Goal: Task Accomplishment & Management: Manage account settings

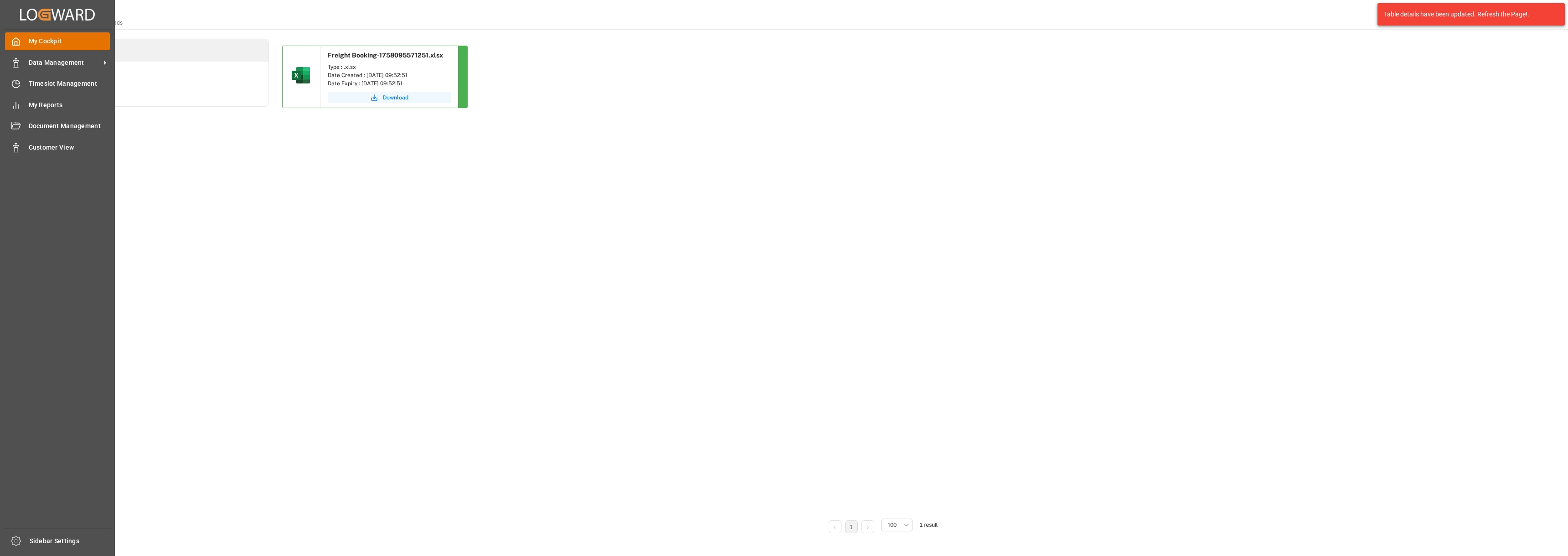
click at [52, 43] on span "My Cockpit" at bounding box center [69, 41] width 82 height 10
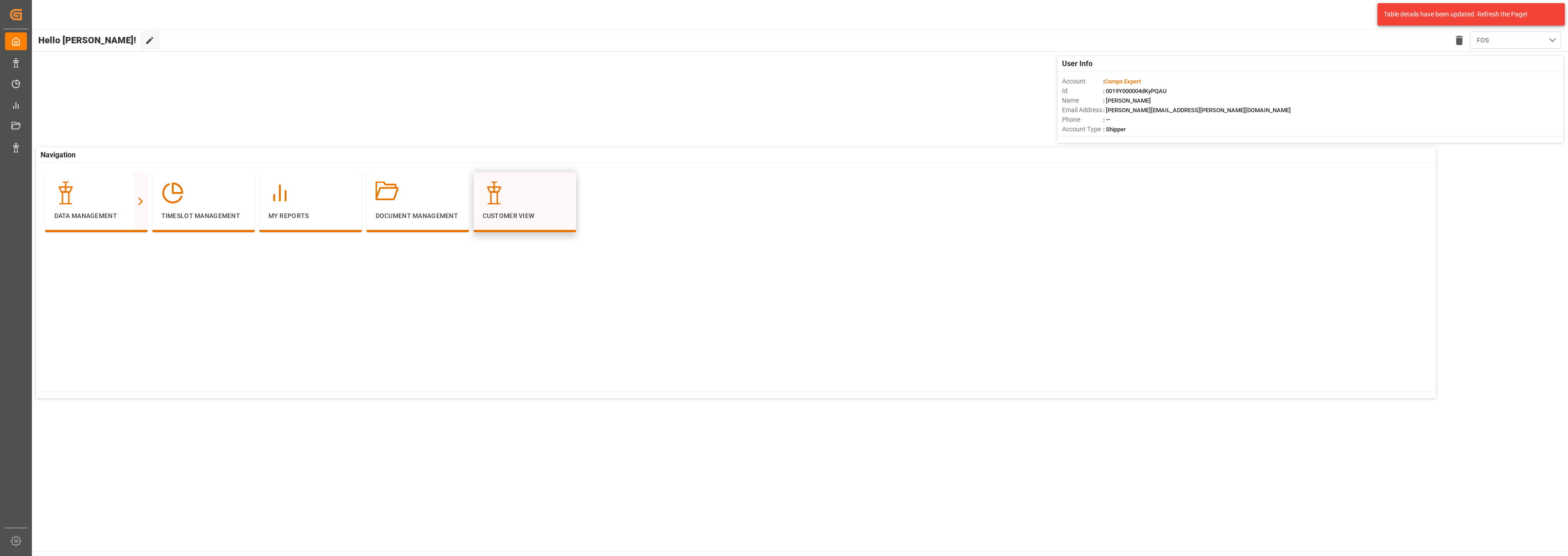
click at [571, 211] on div "Customer View" at bounding box center [525, 202] width 102 height 60
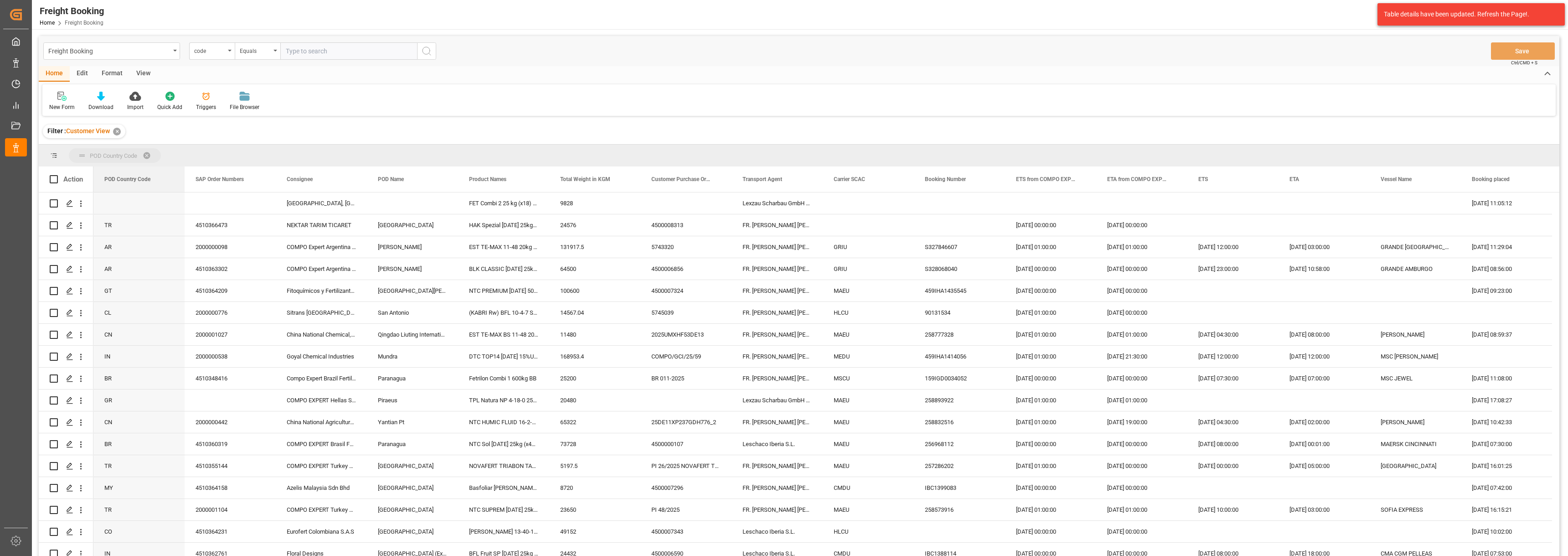
drag, startPoint x: 132, startPoint y: 179, endPoint x: 134, endPoint y: 165, distance: 14.1
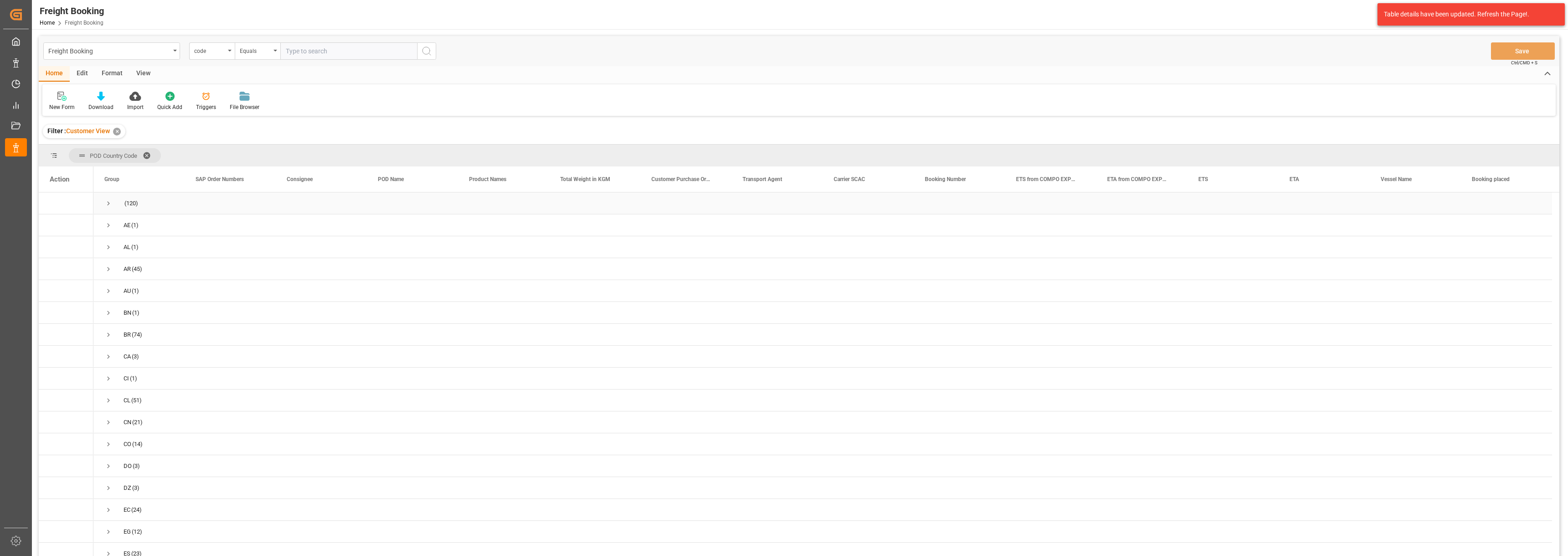
click at [103, 202] on div "(120)" at bounding box center [139, 203] width 91 height 21
click at [108, 203] on span "Press SPACE to select this row." at bounding box center [108, 203] width 8 height 8
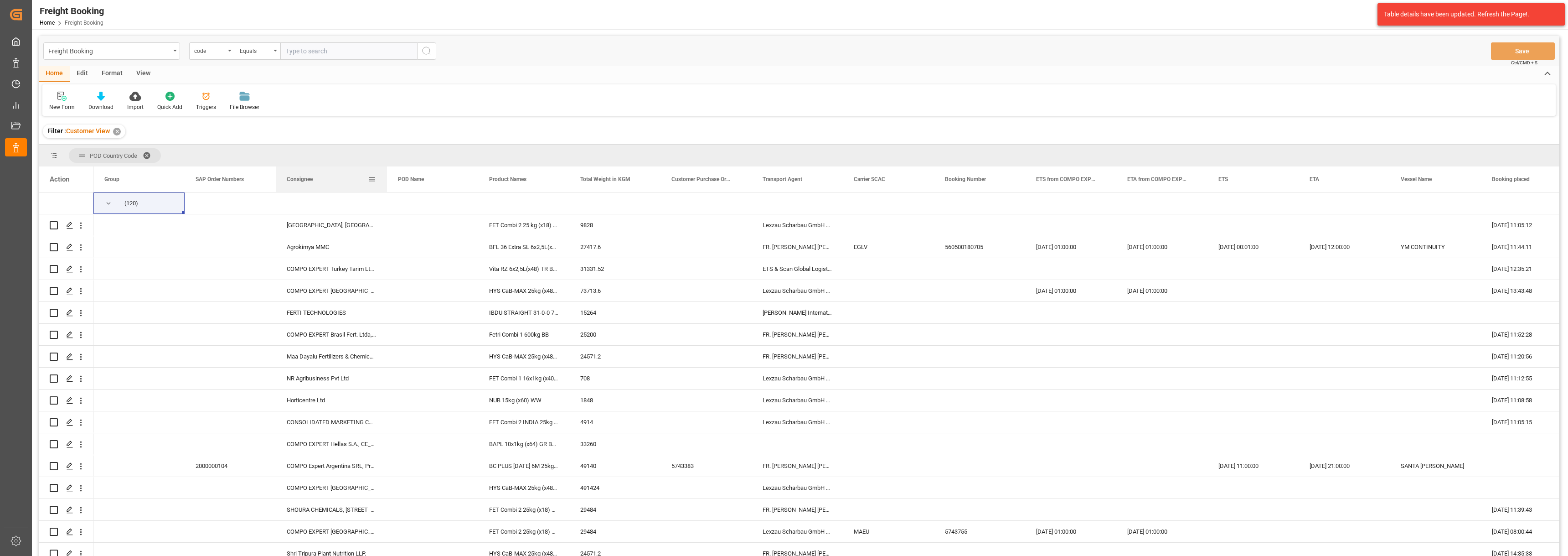
drag, startPoint x: 365, startPoint y: 181, endPoint x: 385, endPoint y: 185, distance: 20.4
click at [385, 185] on div at bounding box center [387, 179] width 4 height 26
drag, startPoint x: 317, startPoint y: 335, endPoint x: 291, endPoint y: 244, distance: 94.6
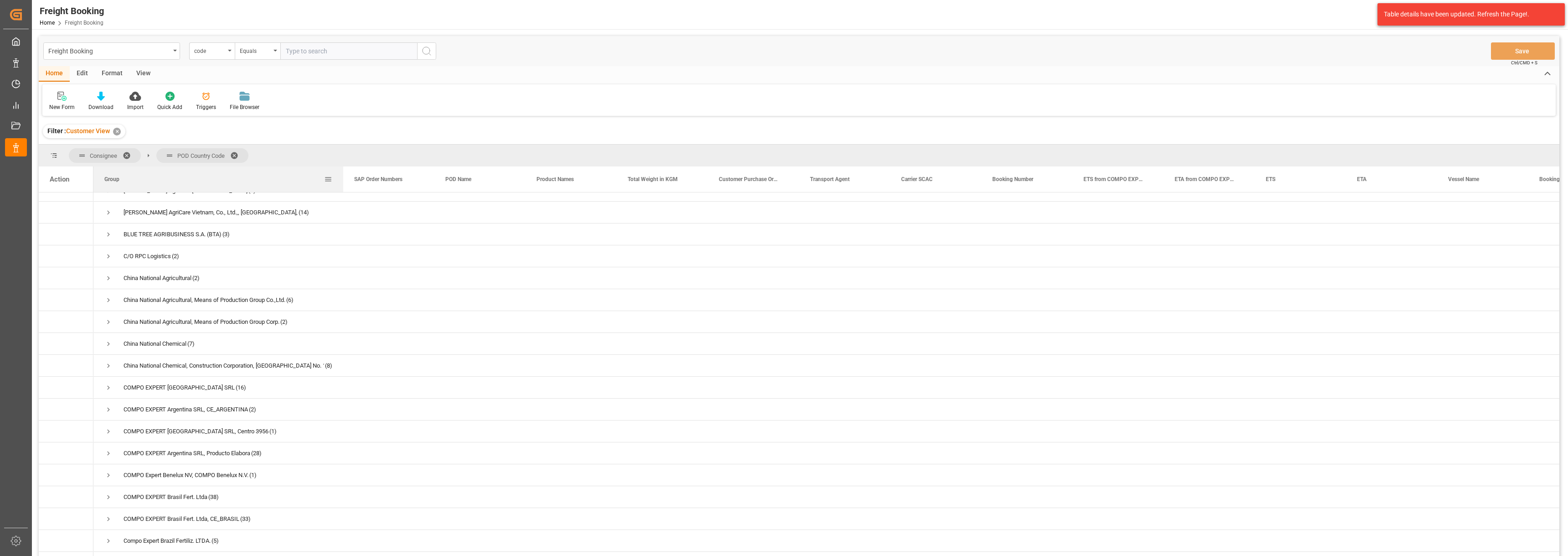
drag, startPoint x: 183, startPoint y: 180, endPoint x: 342, endPoint y: 185, distance: 159.1
click at [342, 185] on div at bounding box center [343, 179] width 4 height 26
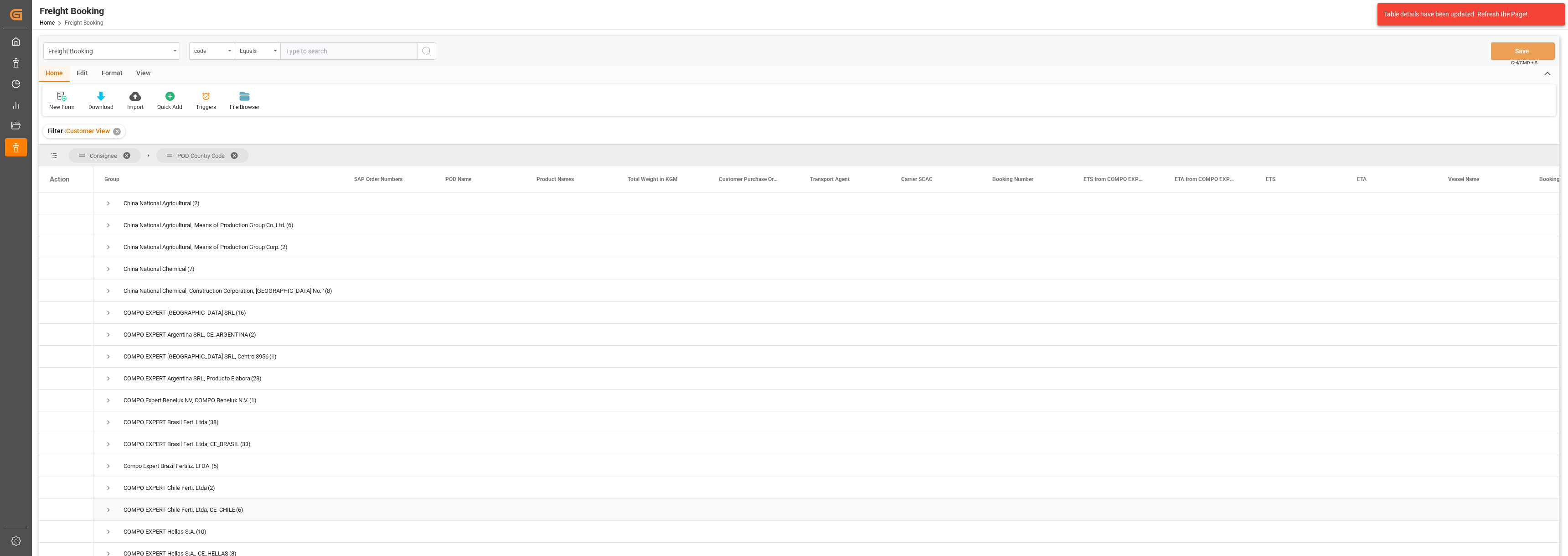
scroll to position [410, 0]
click at [110, 429] on span "Press SPACE to select this row." at bounding box center [108, 428] width 8 height 8
click at [127, 449] on span "Press SPACE to select this row." at bounding box center [127, 449] width 8 height 8
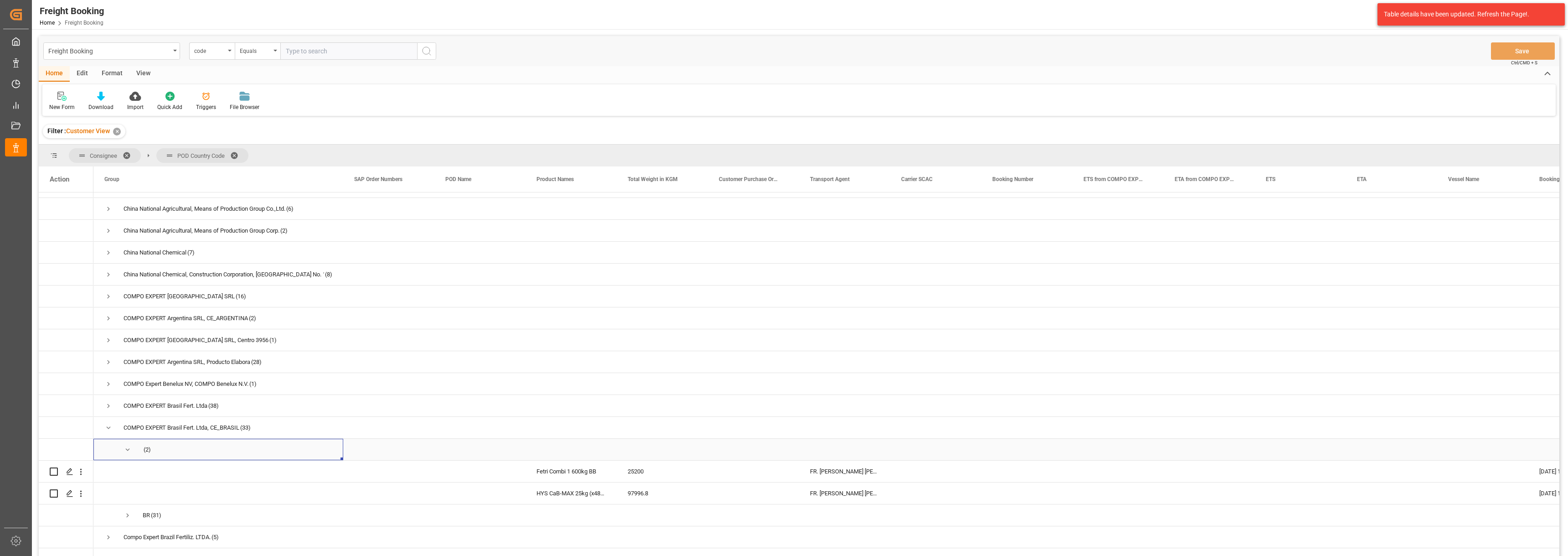
click at [130, 451] on span "Press SPACE to select this row." at bounding box center [127, 449] width 8 height 8
click at [110, 429] on span "Press SPACE to select this row." at bounding box center [108, 428] width 8 height 8
click at [237, 155] on span at bounding box center [237, 155] width 15 height 8
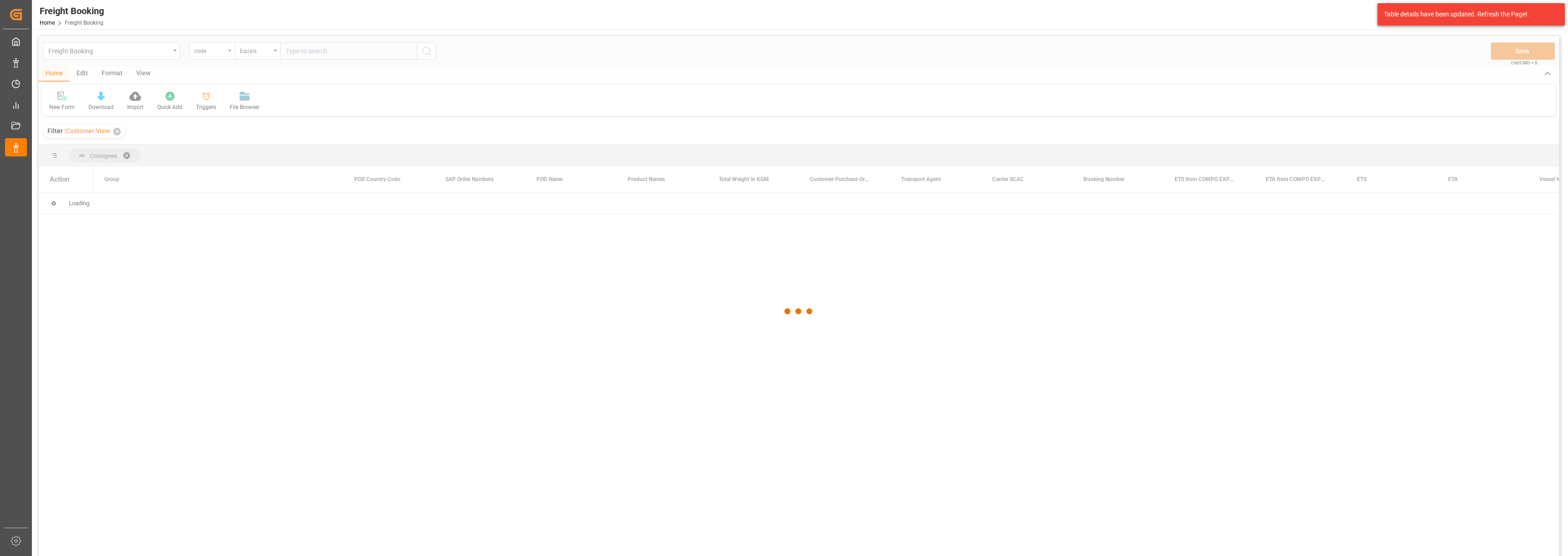
scroll to position [0, 0]
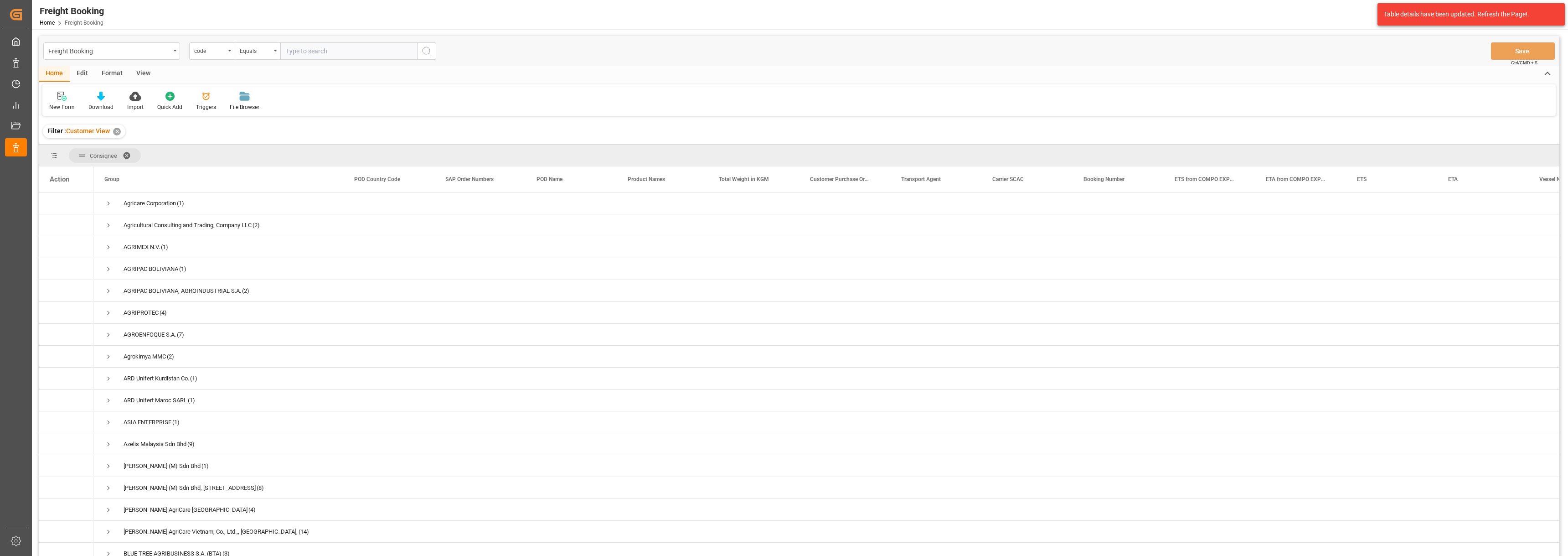
click at [128, 155] on span at bounding box center [130, 155] width 15 height 8
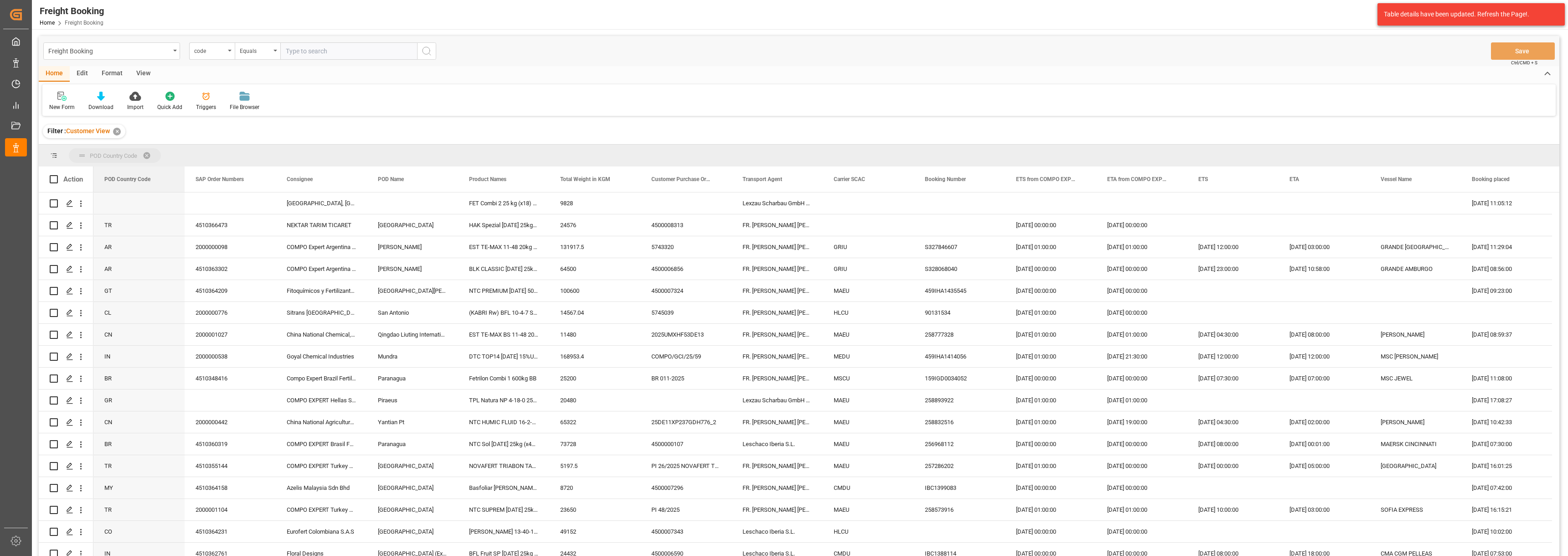
drag, startPoint x: 132, startPoint y: 174, endPoint x: 133, endPoint y: 146, distance: 28.0
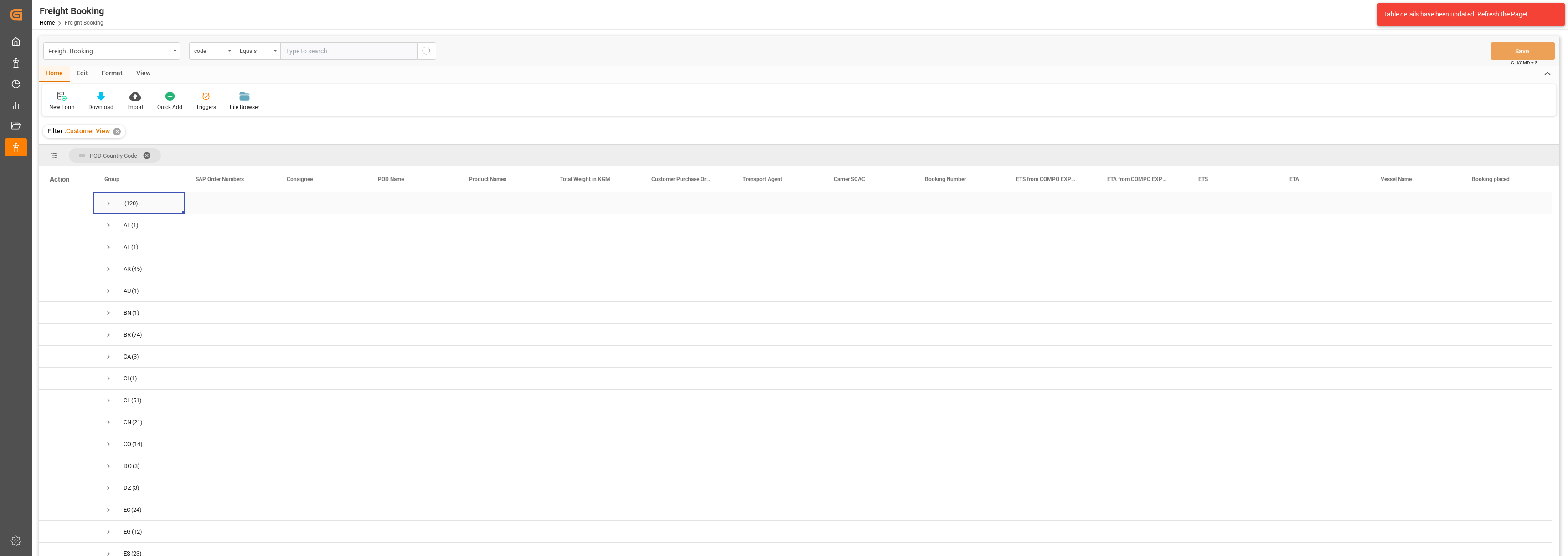
click at [106, 201] on span "Press SPACE to select this row." at bounding box center [108, 203] width 8 height 8
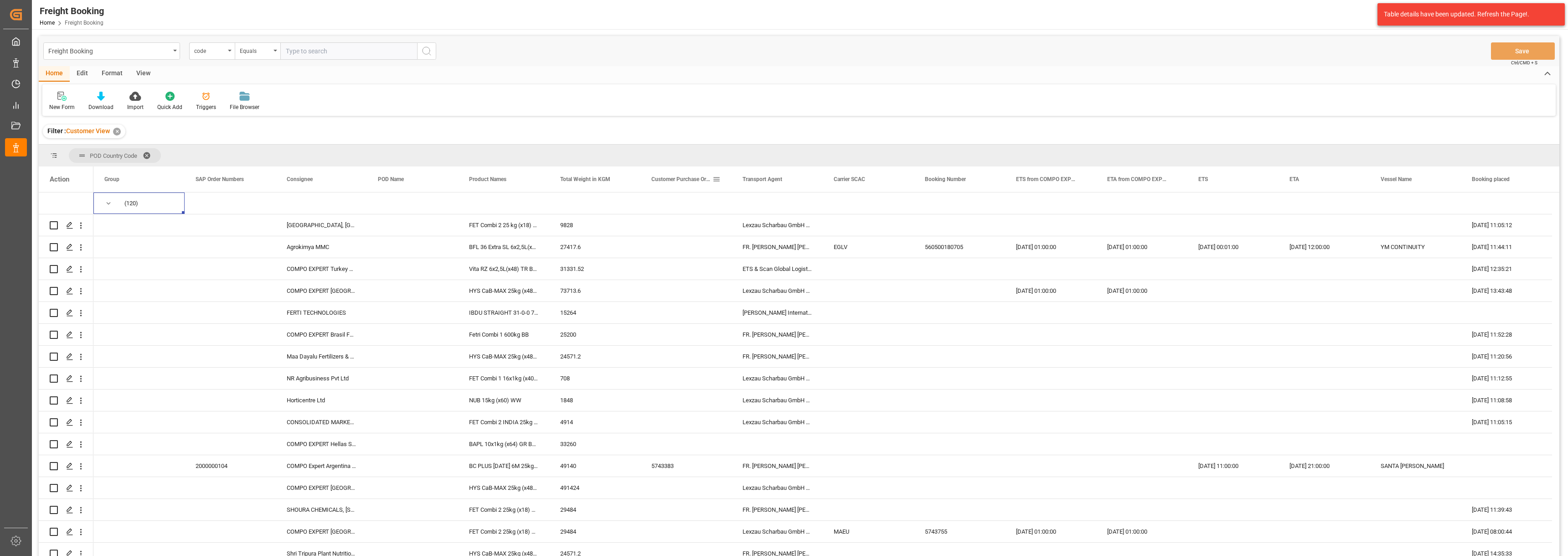
click at [721, 180] on div "Customer Purchase Order Numbers" at bounding box center [686, 179] width 91 height 26
click at [716, 179] on span at bounding box center [716, 179] width 8 height 8
click at [842, 181] on span "columns" at bounding box center [842, 180] width 8 height 8
click at [719, 252] on input "Freight Booking Number column toggle visibility (hidden)" at bounding box center [718, 251] width 8 height 8
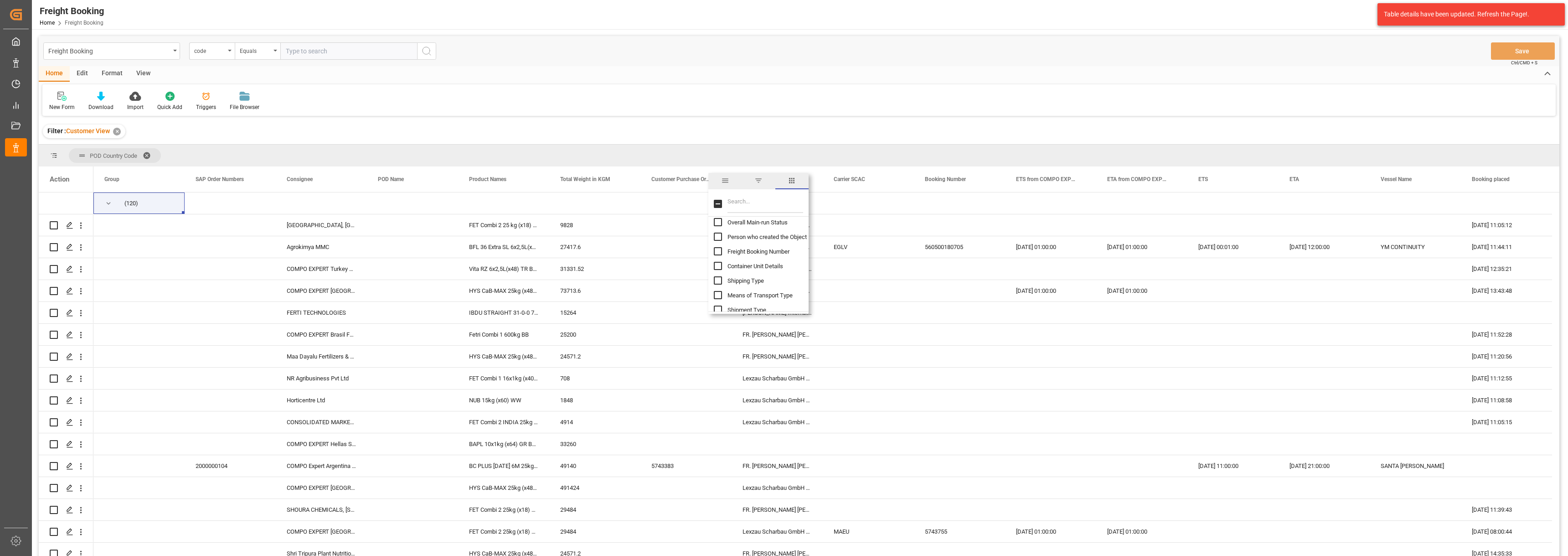
checkbox input "true"
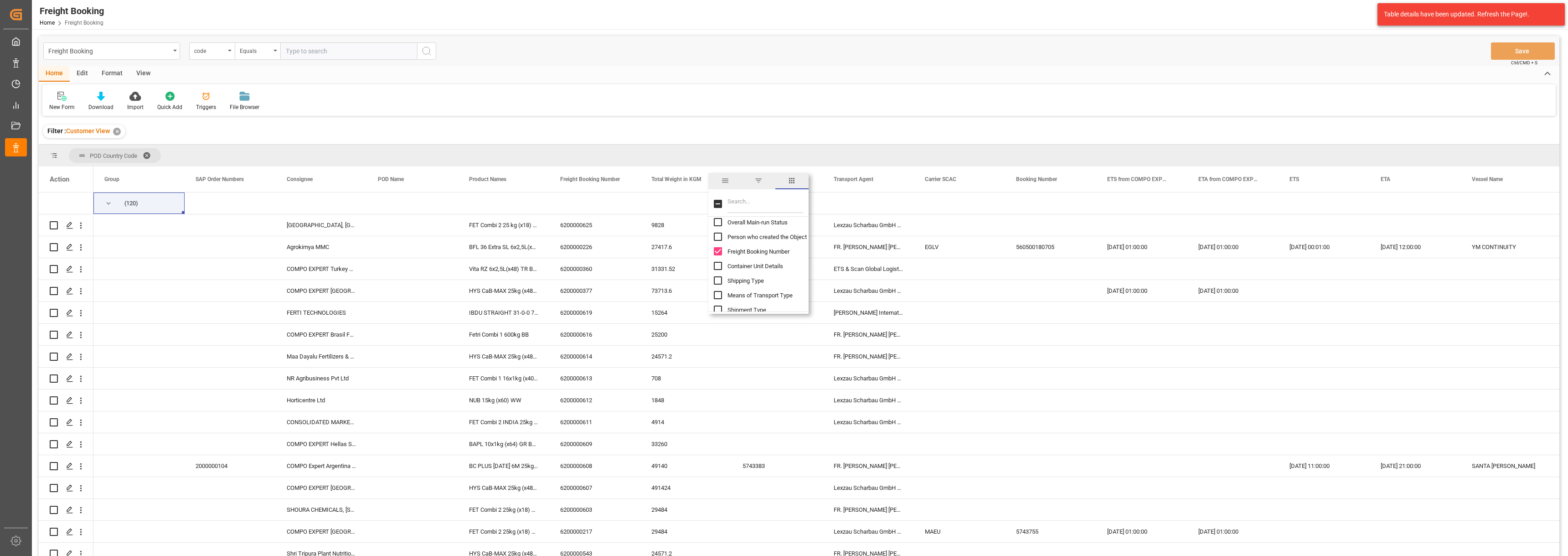
click at [749, 86] on div "New Form Download Import Quick Add Triggers File Browser" at bounding box center [799, 100] width 1513 height 32
click at [105, 203] on span "Press SPACE to select this row." at bounding box center [108, 203] width 8 height 8
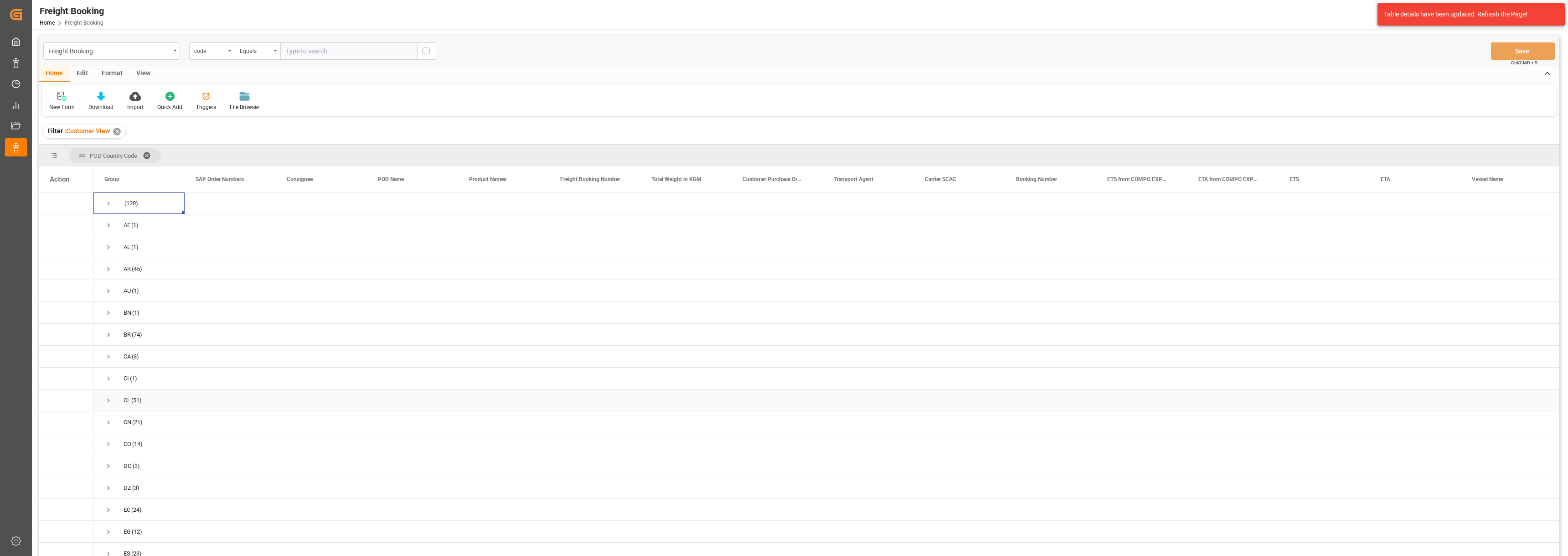
click at [108, 400] on span "Press SPACE to select this row." at bounding box center [108, 400] width 8 height 8
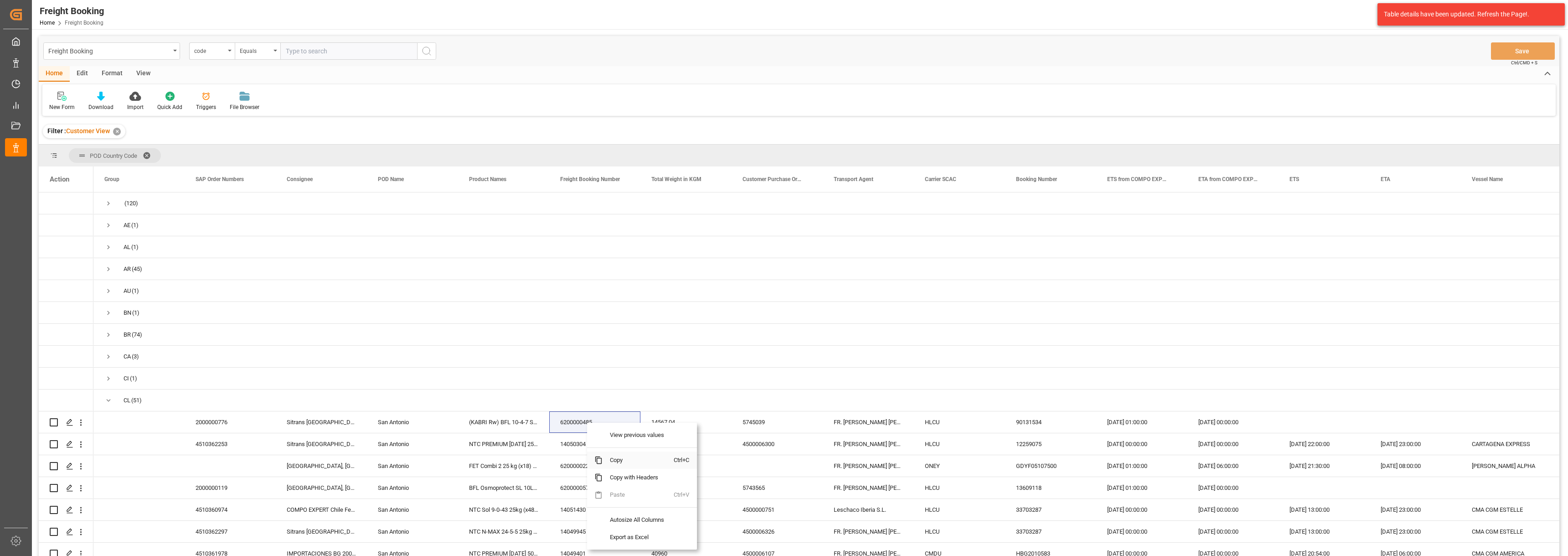
click at [620, 462] on span "Copy" at bounding box center [638, 460] width 71 height 17
click at [110, 400] on span "Press SPACE to select this row." at bounding box center [108, 400] width 8 height 8
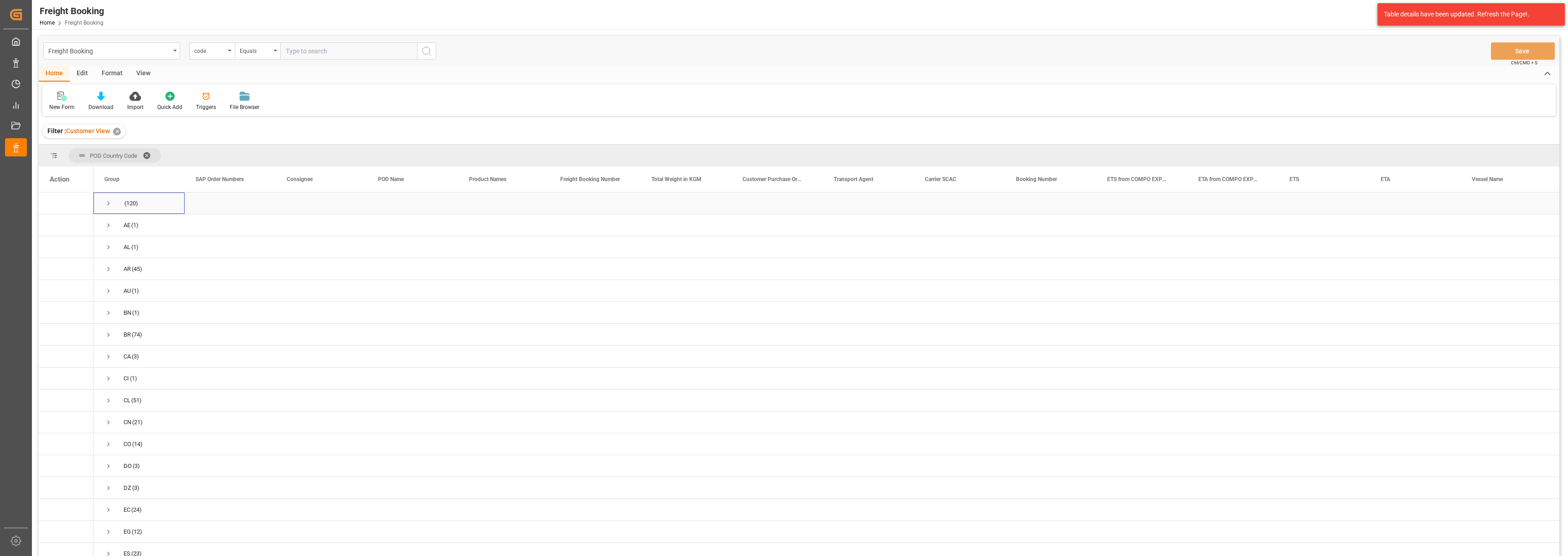
click at [107, 203] on span "Press SPACE to select this row." at bounding box center [108, 203] width 8 height 8
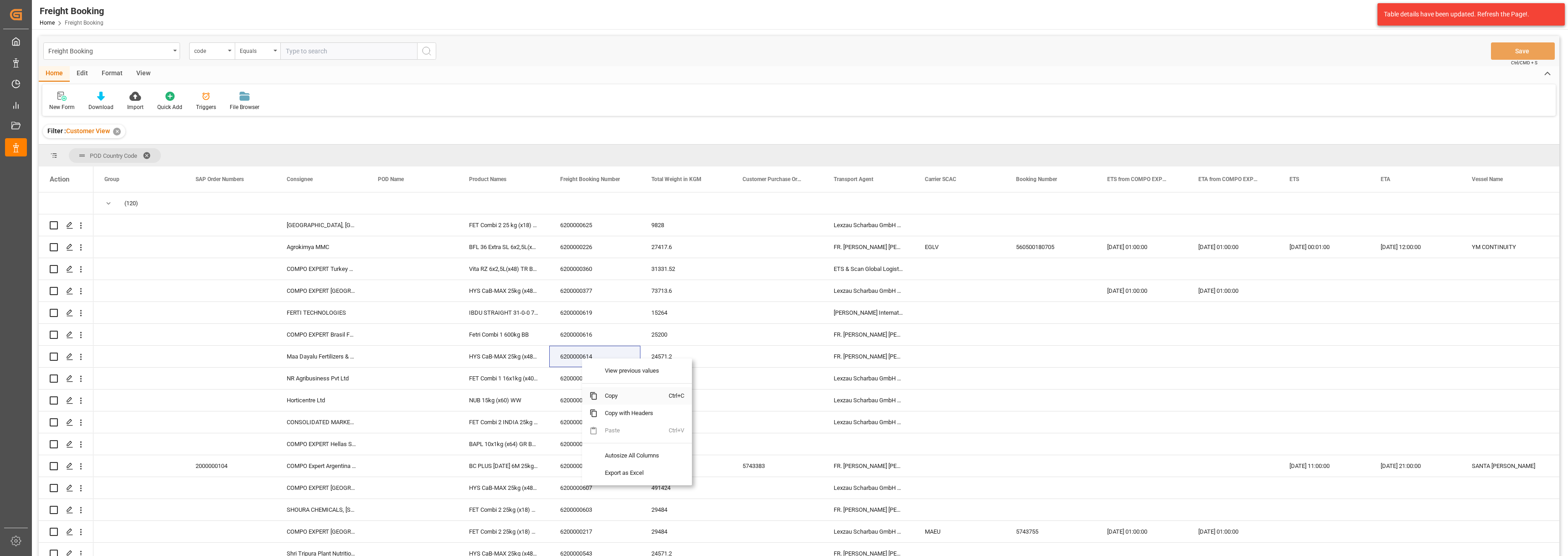
click at [625, 398] on span "Copy" at bounding box center [633, 396] width 71 height 17
click at [615, 477] on span "Copy" at bounding box center [628, 473] width 71 height 17
click at [109, 202] on span "Press SPACE to select this row." at bounding box center [108, 203] width 8 height 8
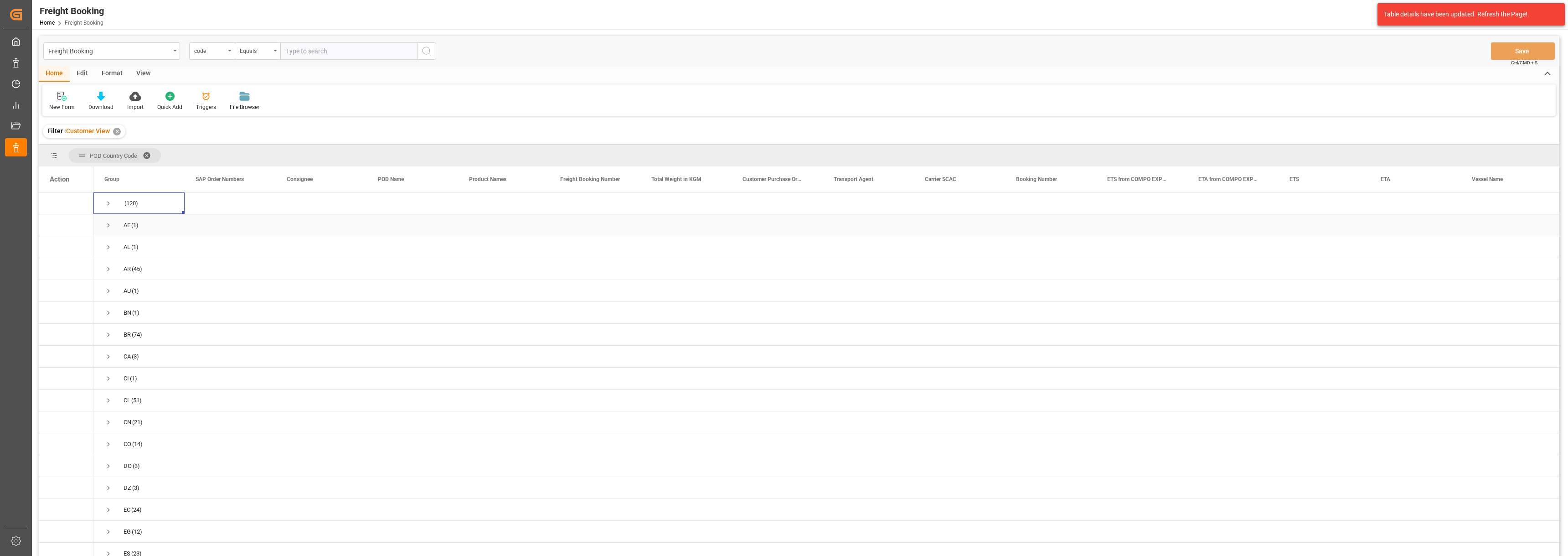
click at [105, 222] on span "Press SPACE to select this row." at bounding box center [108, 225] width 8 height 8
click at [108, 226] on span "Press SPACE to select this row." at bounding box center [108, 225] width 8 height 8
click at [108, 204] on span "Press SPACE to select this row." at bounding box center [108, 203] width 8 height 8
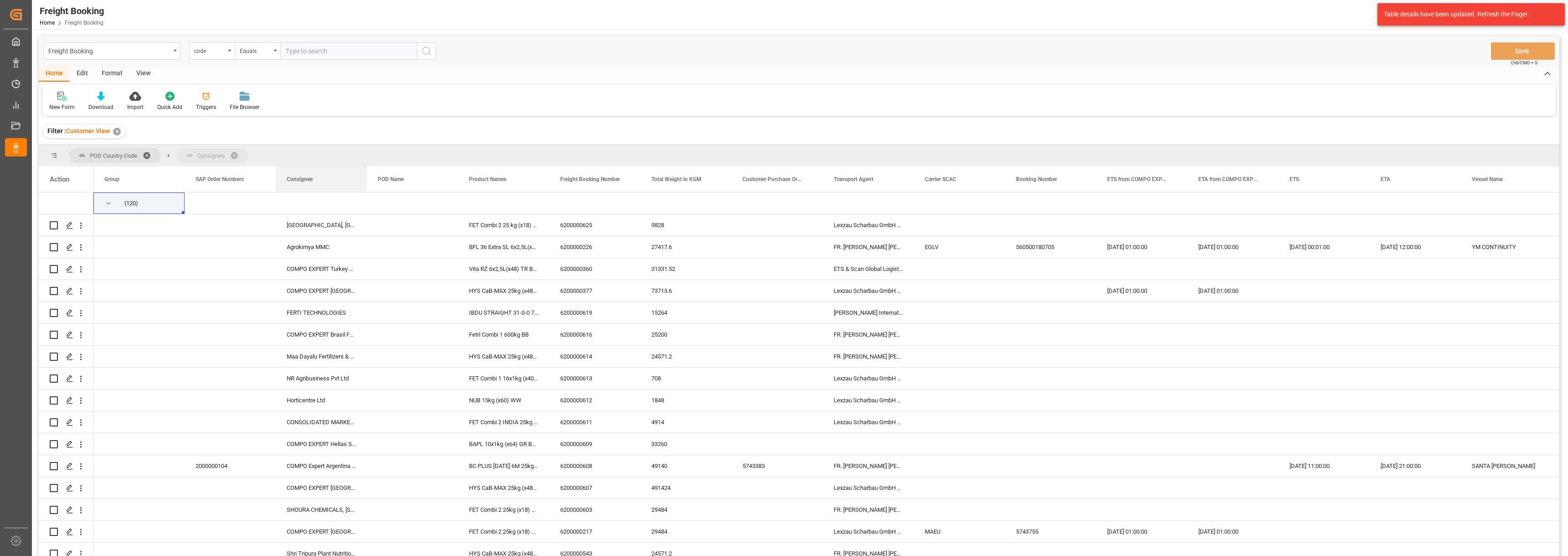
drag, startPoint x: 300, startPoint y: 181, endPoint x: 306, endPoint y: 158, distance: 23.8
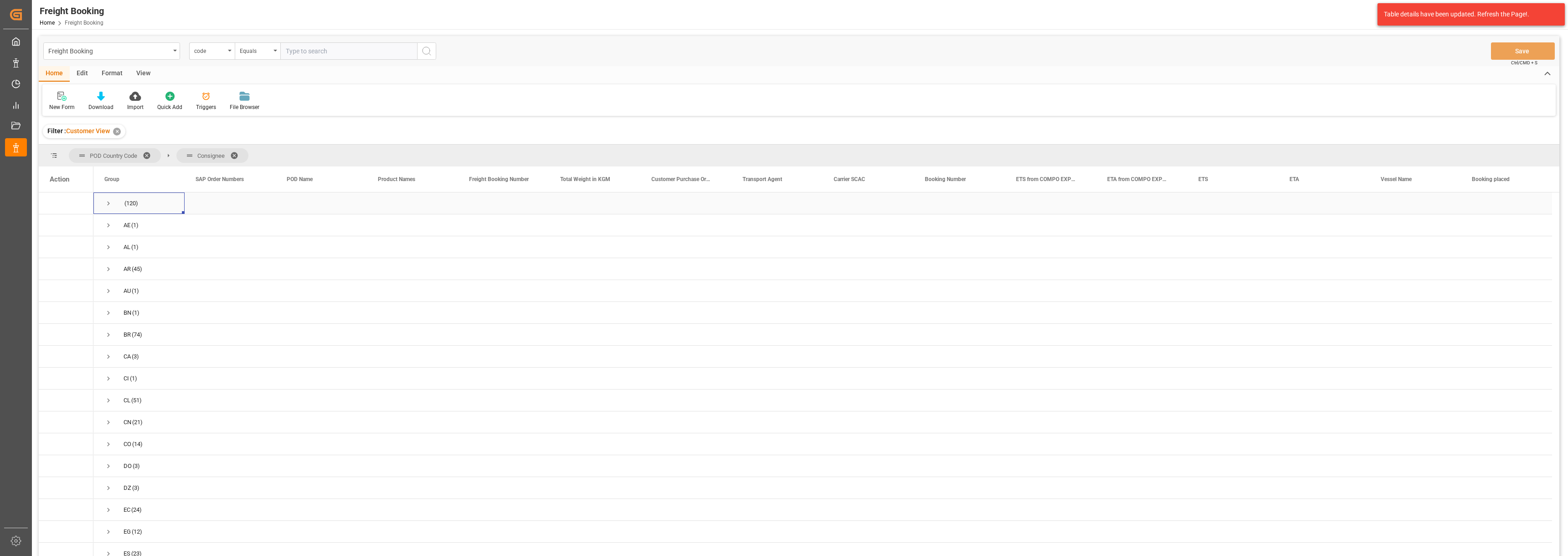
click at [108, 204] on span "Press SPACE to select this row." at bounding box center [108, 203] width 8 height 8
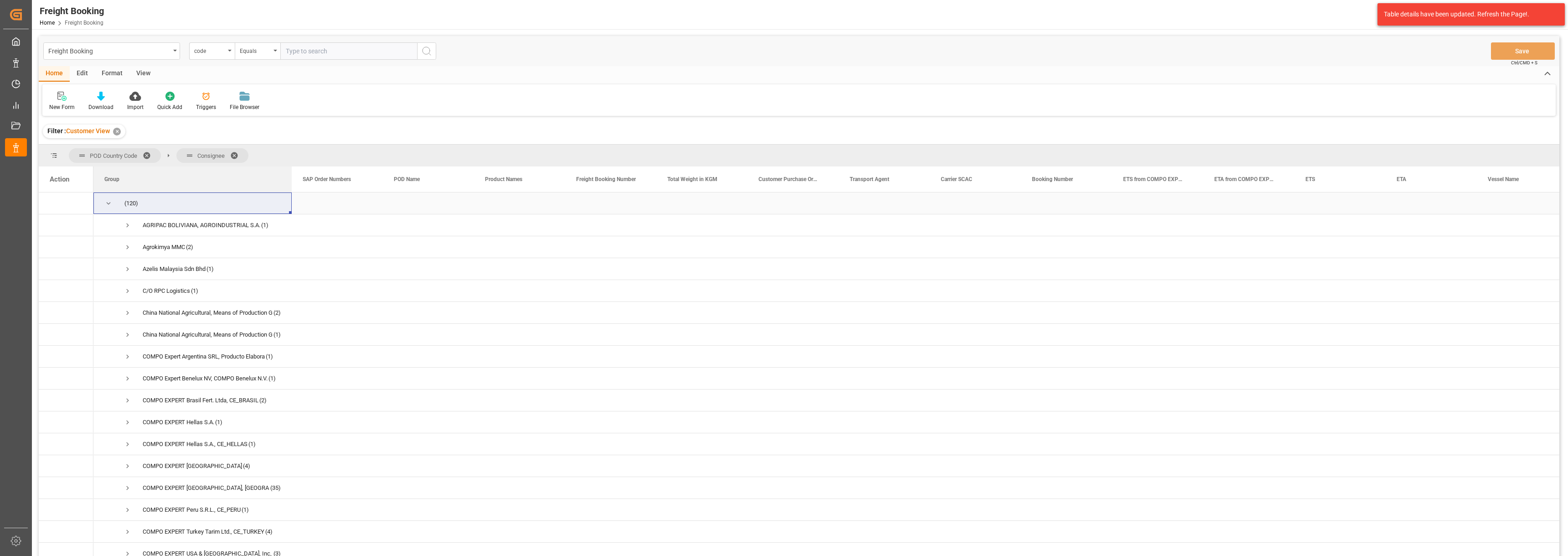
drag, startPoint x: 183, startPoint y: 179, endPoint x: 290, endPoint y: 194, distance: 108.0
click at [290, 194] on div "Action Group SAP Order Numbers POD Name" at bounding box center [799, 364] width 1521 height 395
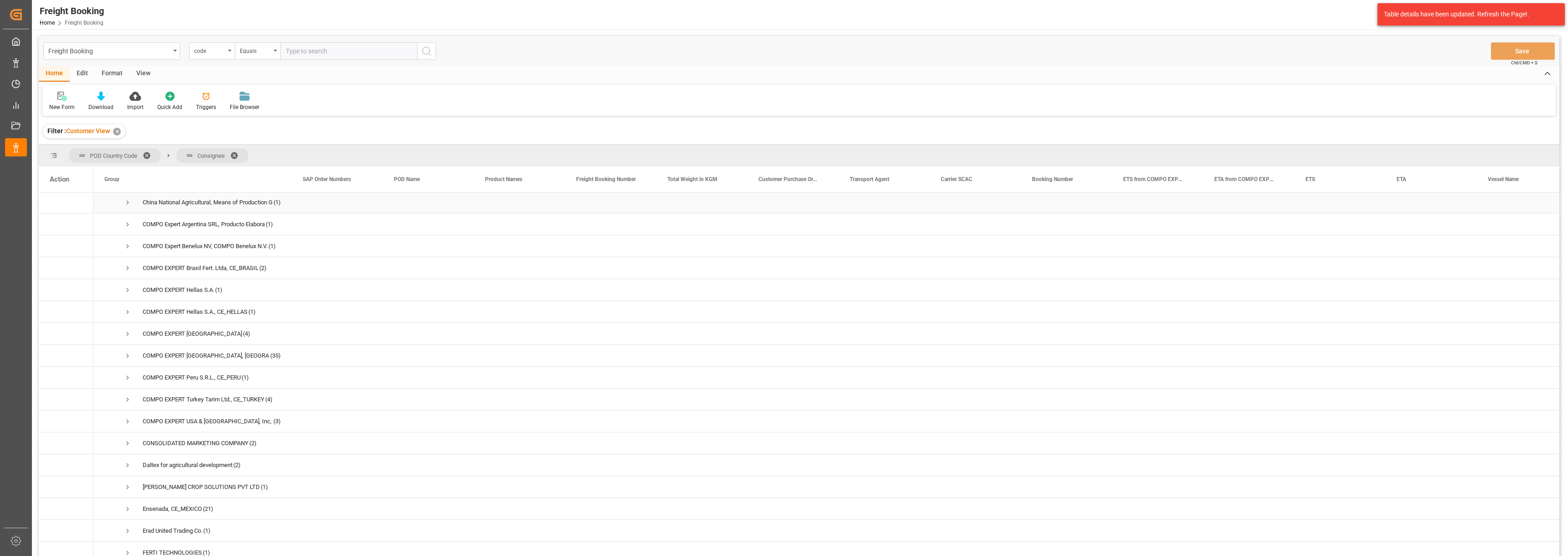
scroll to position [137, 0]
click at [237, 155] on span at bounding box center [237, 155] width 15 height 8
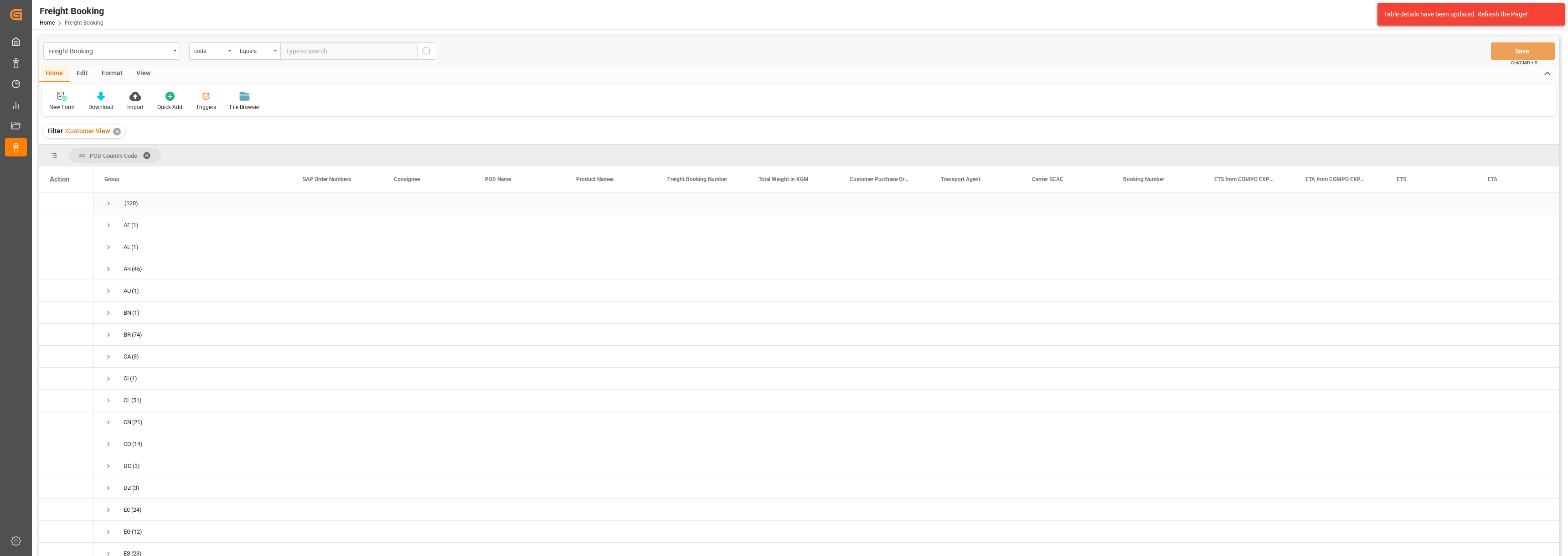
click at [107, 204] on span "Press SPACE to select this row." at bounding box center [108, 203] width 8 height 8
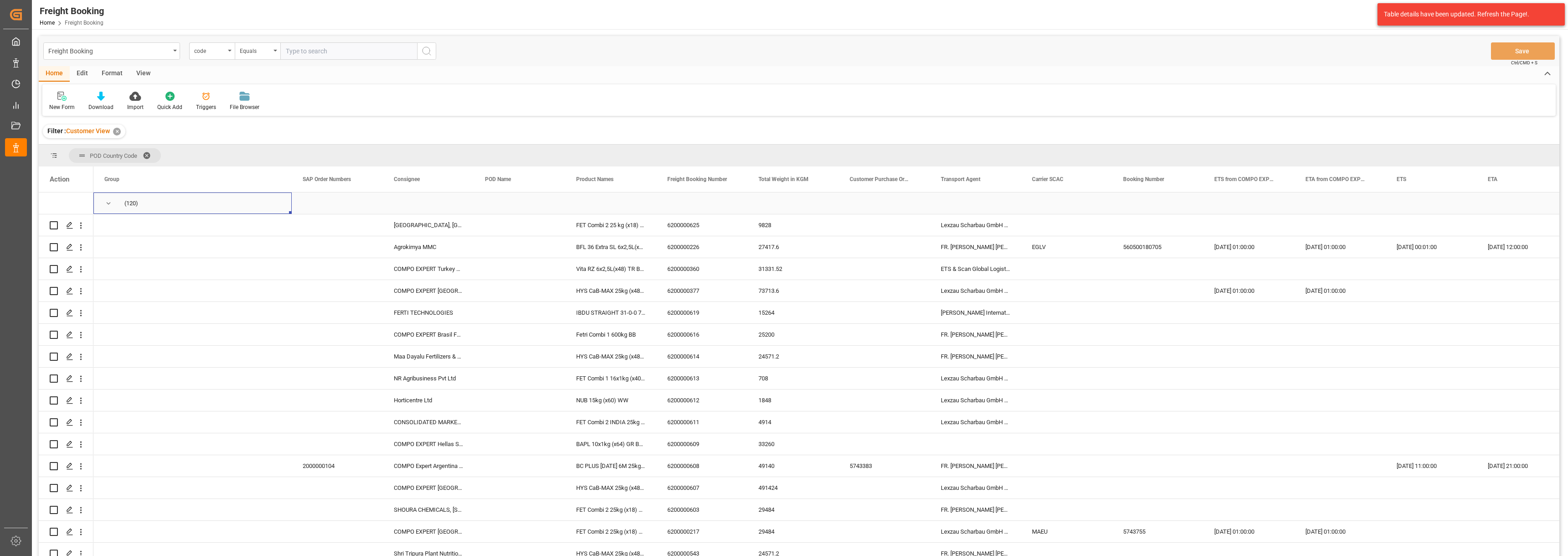
click at [106, 204] on span "Press SPACE to select this row." at bounding box center [108, 203] width 8 height 8
